Goal: Task Accomplishment & Management: Use online tool/utility

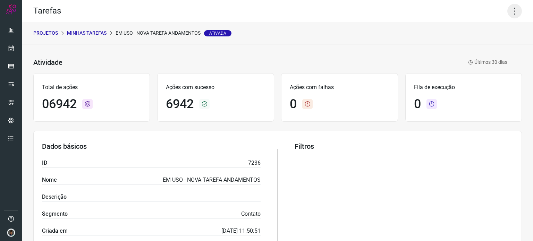
click at [510, 12] on icon at bounding box center [514, 11] width 15 height 15
click at [476, 48] on li "Executar" at bounding box center [484, 45] width 63 height 11
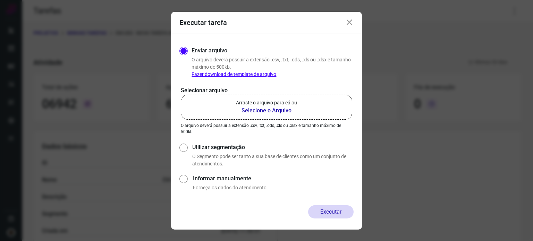
click at [274, 110] on b "Selecione o Arquivo" at bounding box center [266, 111] width 61 height 8
click at [0, 0] on input "Arraste o arquivo para cá ou Selecione o Arquivo" at bounding box center [0, 0] width 0 height 0
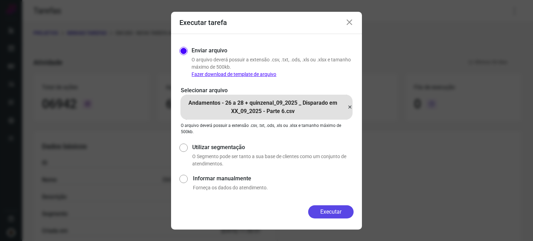
click at [331, 212] on button "Executar" at bounding box center [330, 211] width 45 height 13
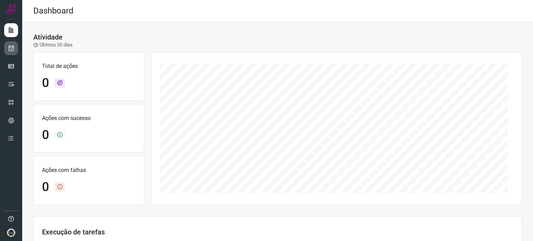
click at [15, 47] on link at bounding box center [11, 48] width 14 height 14
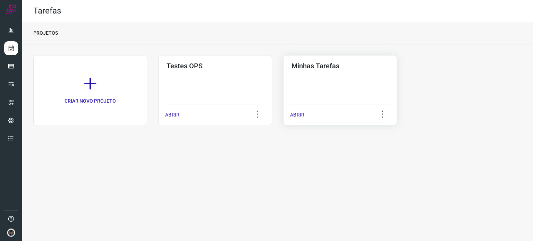
click at [316, 77] on div "Minhas Tarefas ABRIR" at bounding box center [340, 90] width 114 height 70
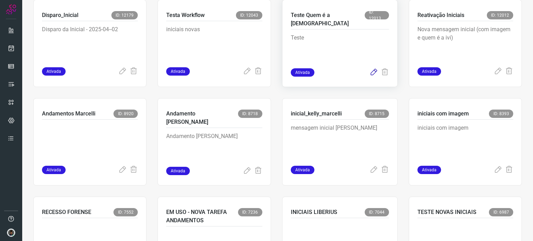
scroll to position [260, 0]
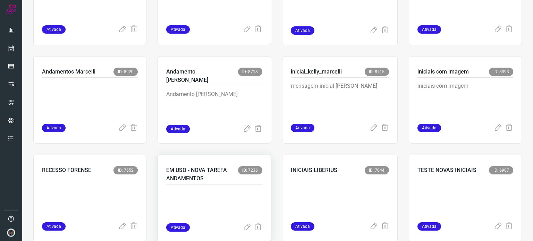
click at [228, 168] on p "EM USO - NOVA TAREFA ANDAMENTOS" at bounding box center [201, 174] width 71 height 17
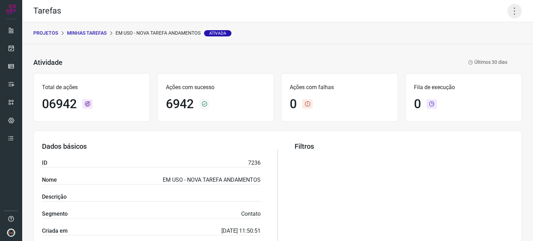
click at [514, 12] on icon at bounding box center [514, 11] width 15 height 15
click at [482, 47] on li "Executar" at bounding box center [484, 45] width 63 height 11
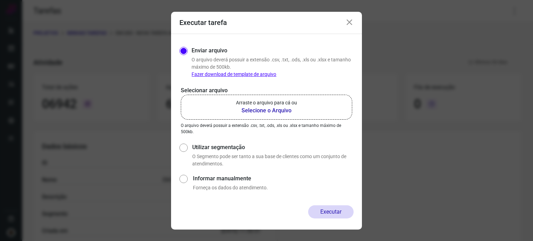
click at [293, 107] on b "Selecione o Arquivo" at bounding box center [266, 111] width 61 height 8
click at [0, 0] on input "Arraste o arquivo para cá ou Selecione o Arquivo" at bounding box center [0, 0] width 0 height 0
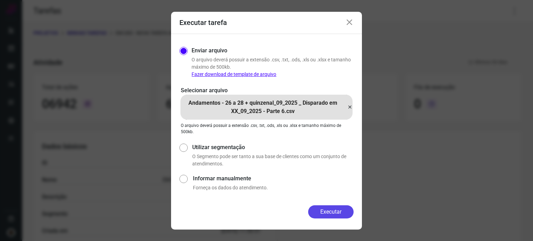
click at [334, 212] on button "Executar" at bounding box center [330, 211] width 45 height 13
